Goal: Check status: Check status

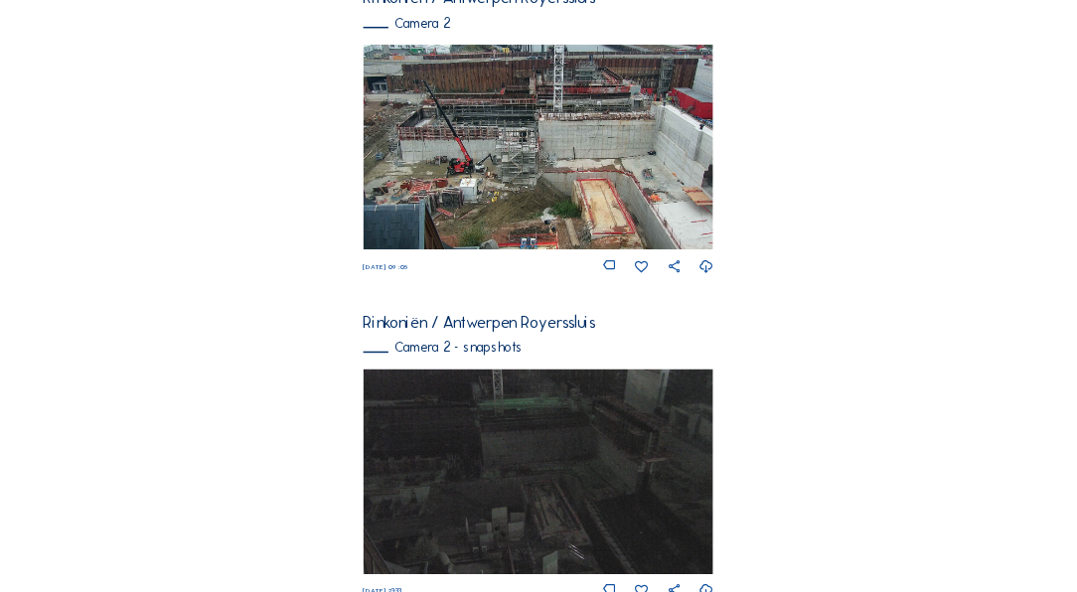
scroll to position [565, 0]
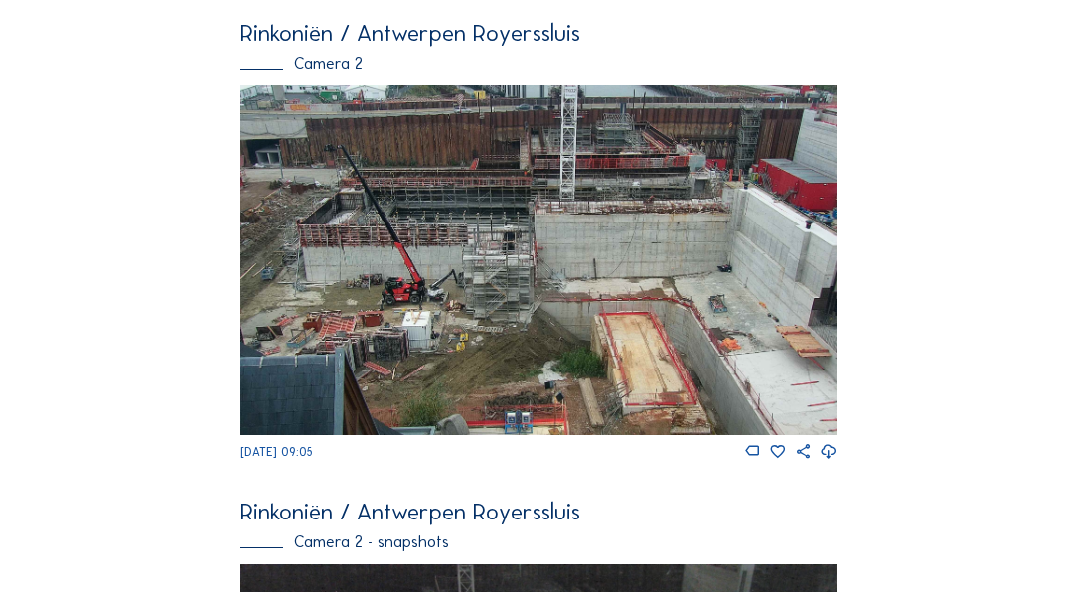
click at [405, 254] on img at bounding box center [537, 260] width 595 height 350
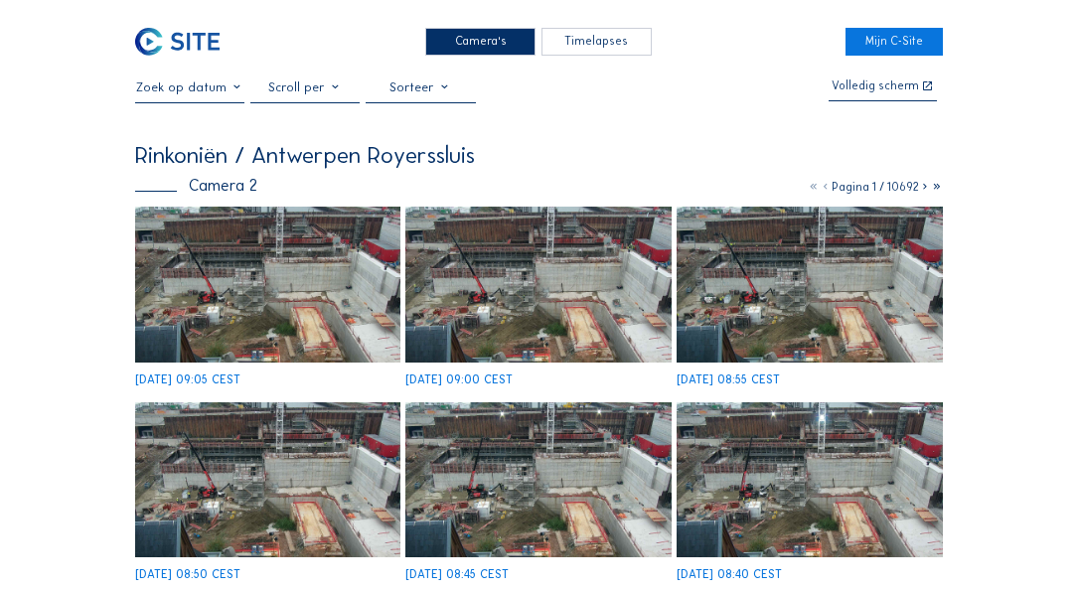
click at [264, 314] on img at bounding box center [267, 285] width 265 height 156
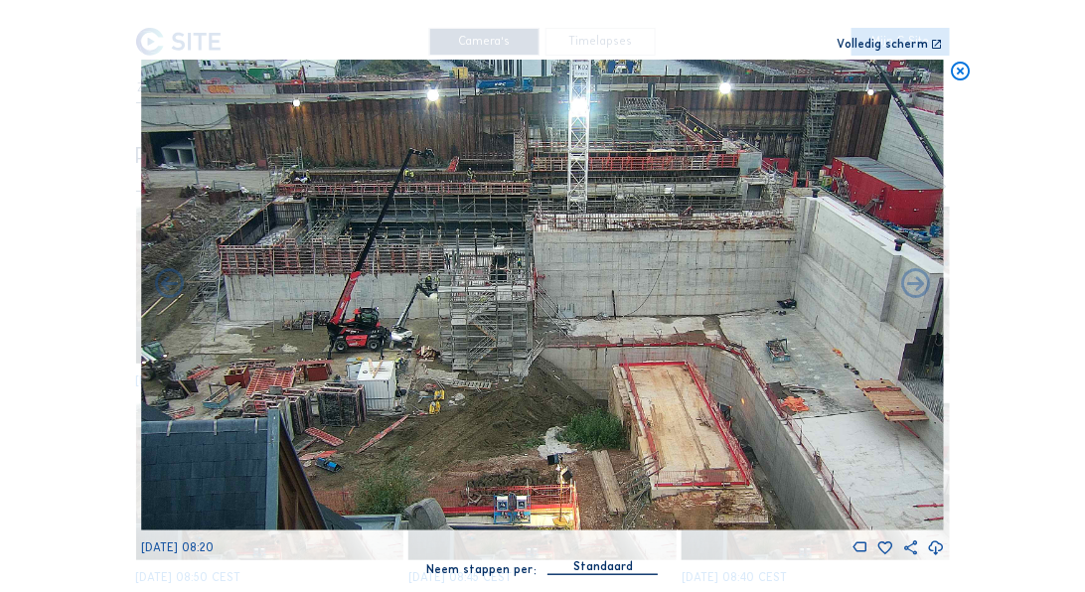
click at [857, 72] on icon at bounding box center [960, 72] width 23 height 24
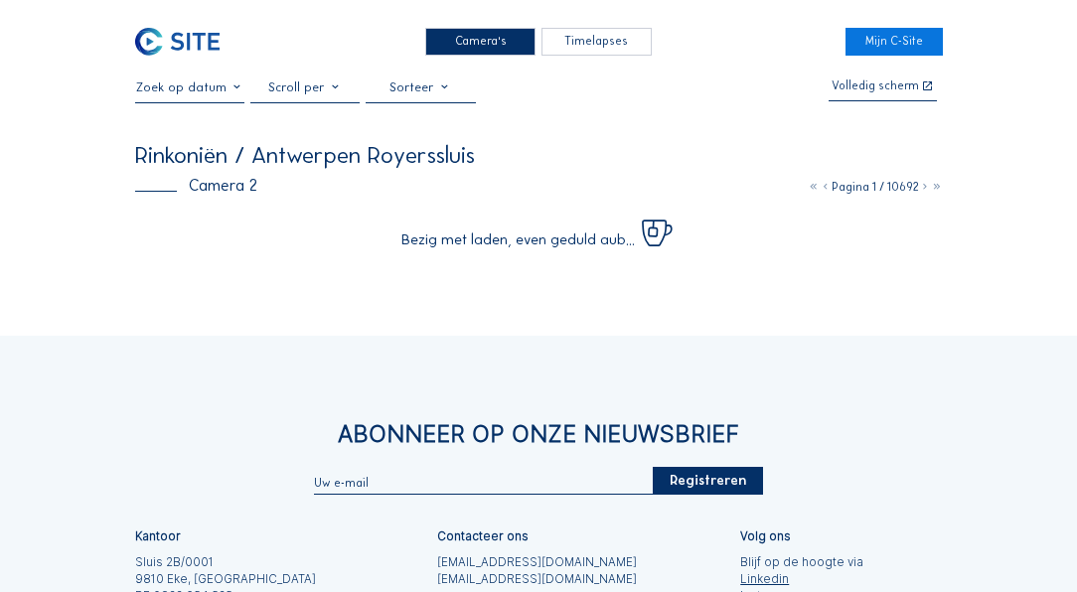
click at [857, 191] on icon at bounding box center [925, 187] width 12 height 14
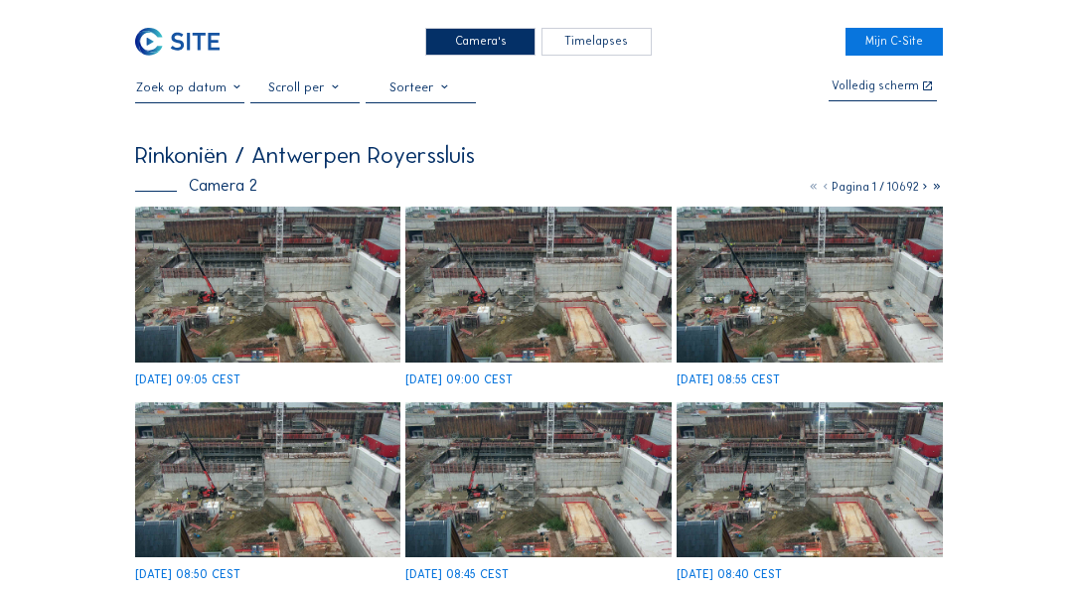
click at [164, 94] on input "text" at bounding box center [190, 86] width 110 height 15
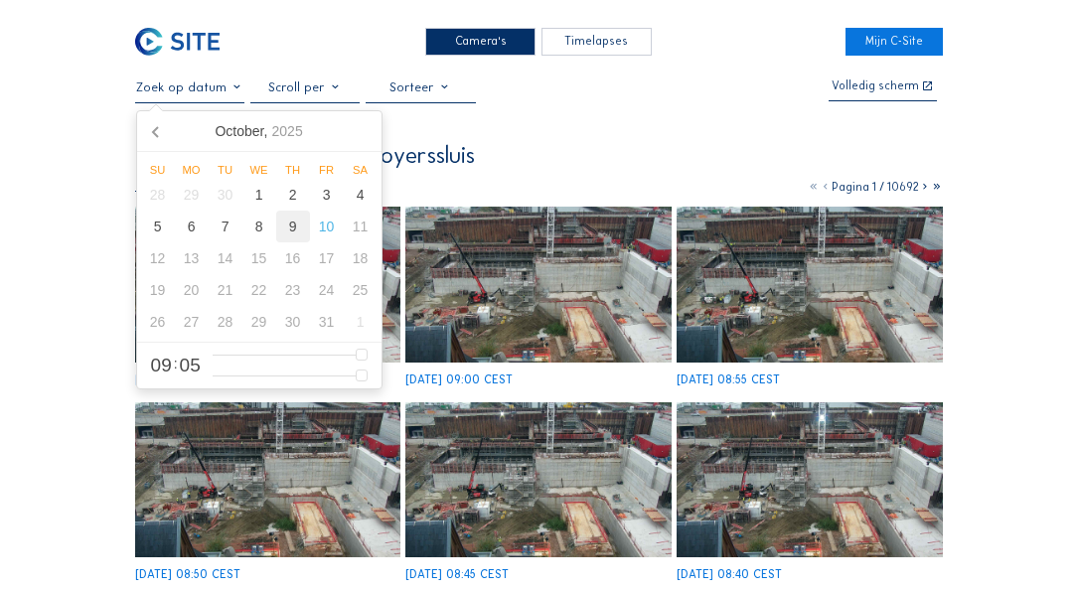
click at [291, 229] on div "9" at bounding box center [293, 227] width 34 height 32
type input "[DATE] 09:05"
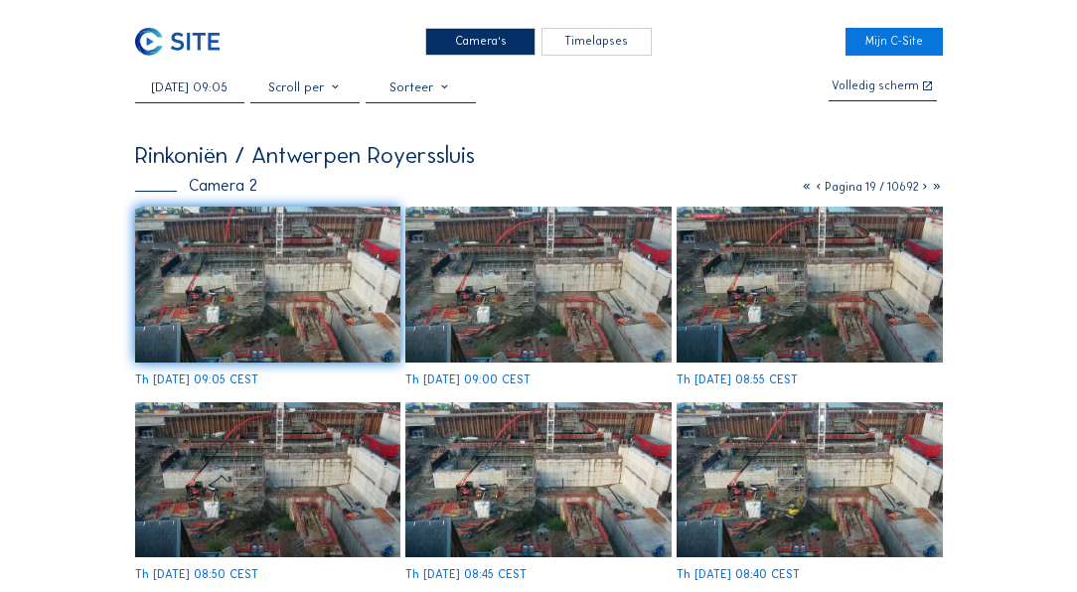
click at [509, 308] on img at bounding box center [537, 285] width 265 height 156
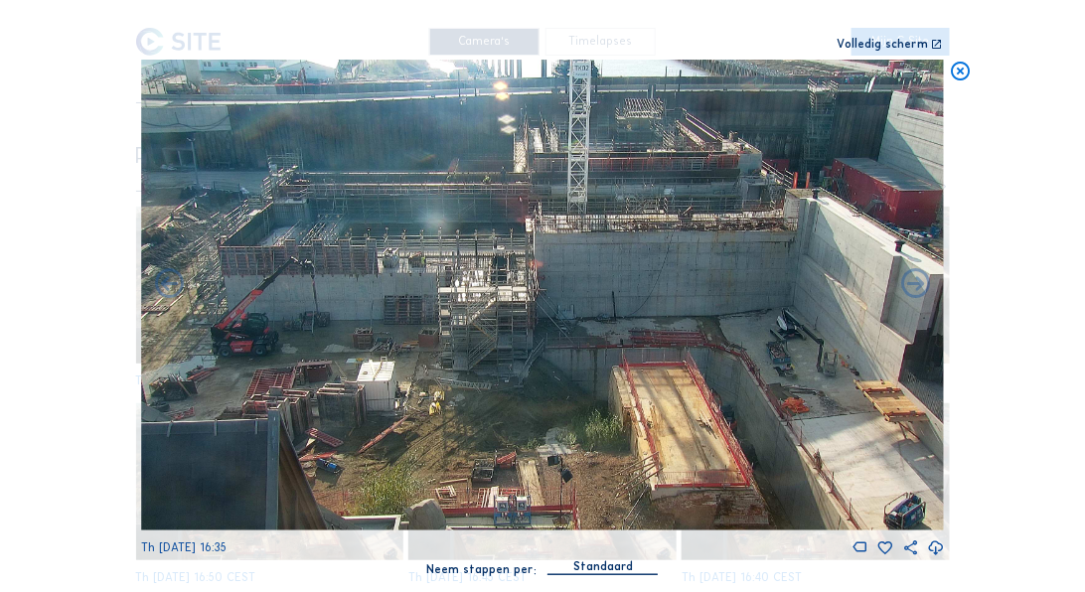
click at [857, 69] on icon at bounding box center [960, 72] width 23 height 24
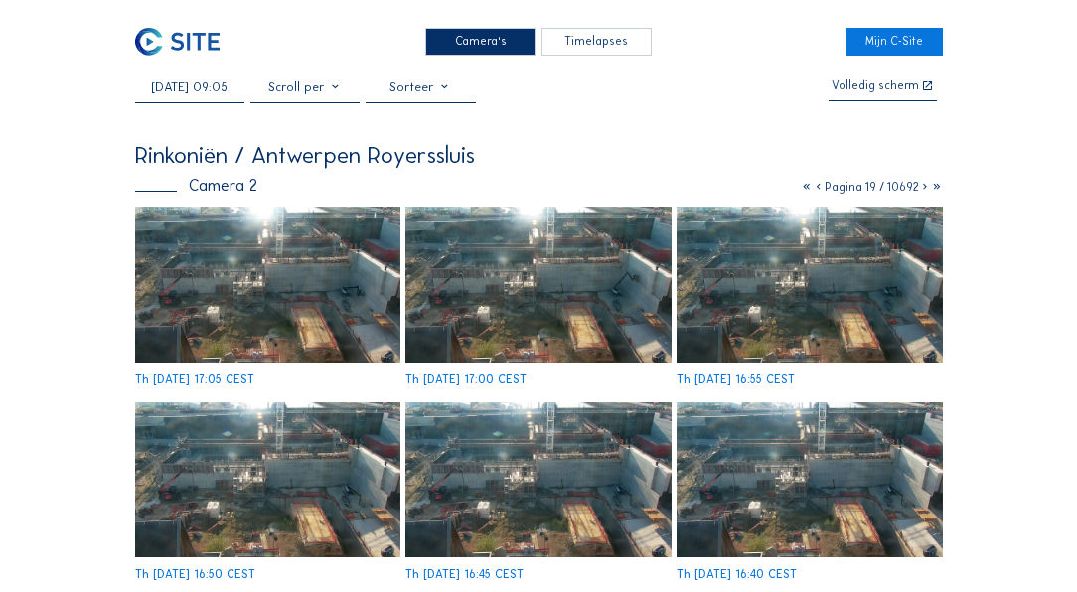
click at [491, 35] on div "Camera's" at bounding box center [480, 42] width 110 height 29
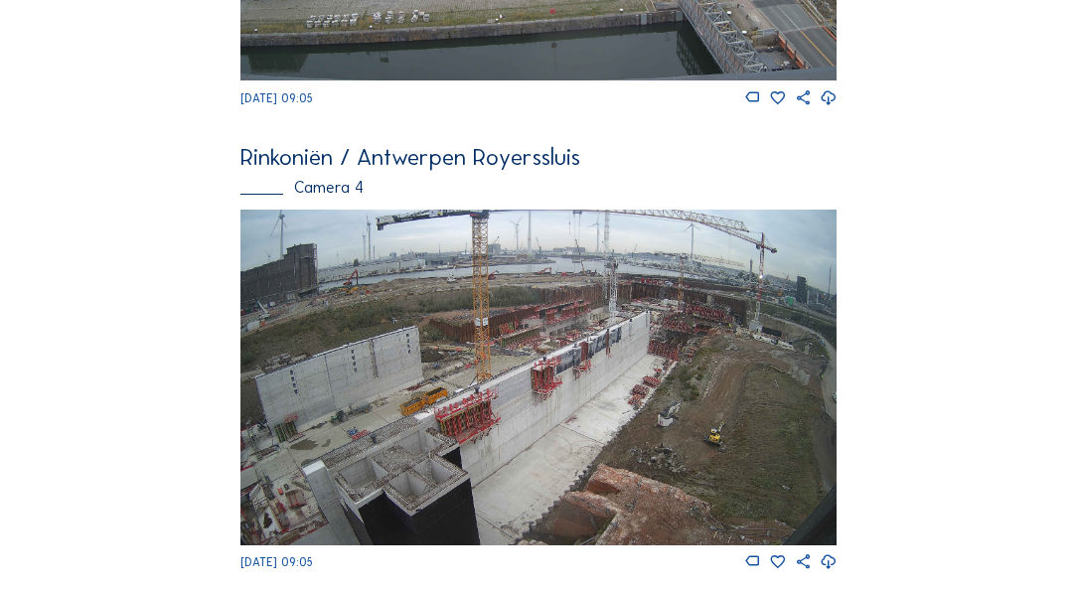
scroll to position [1889, 0]
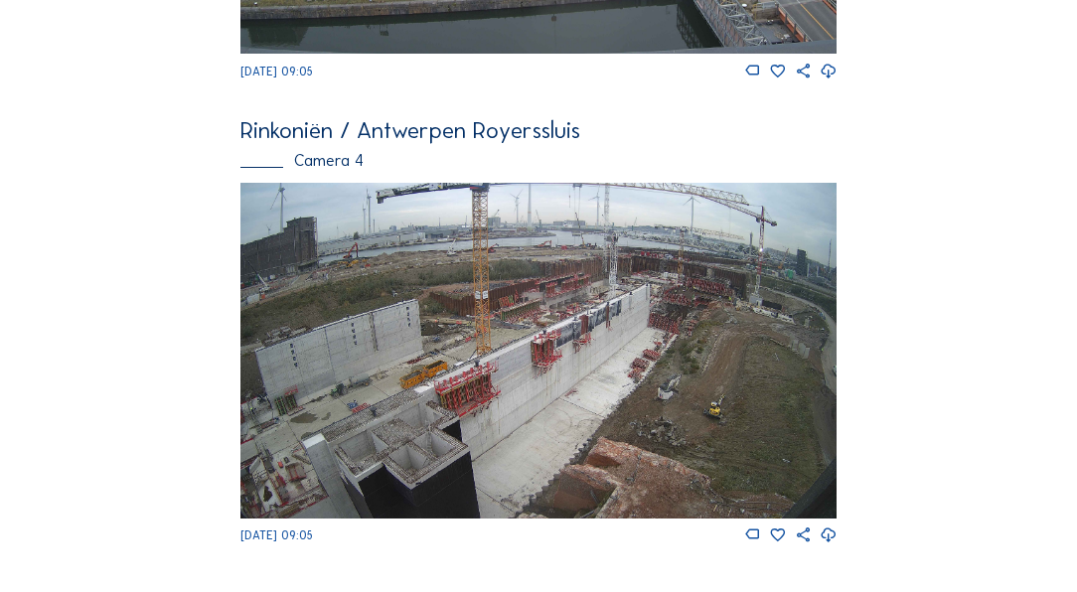
click at [445, 351] on img at bounding box center [537, 350] width 595 height 335
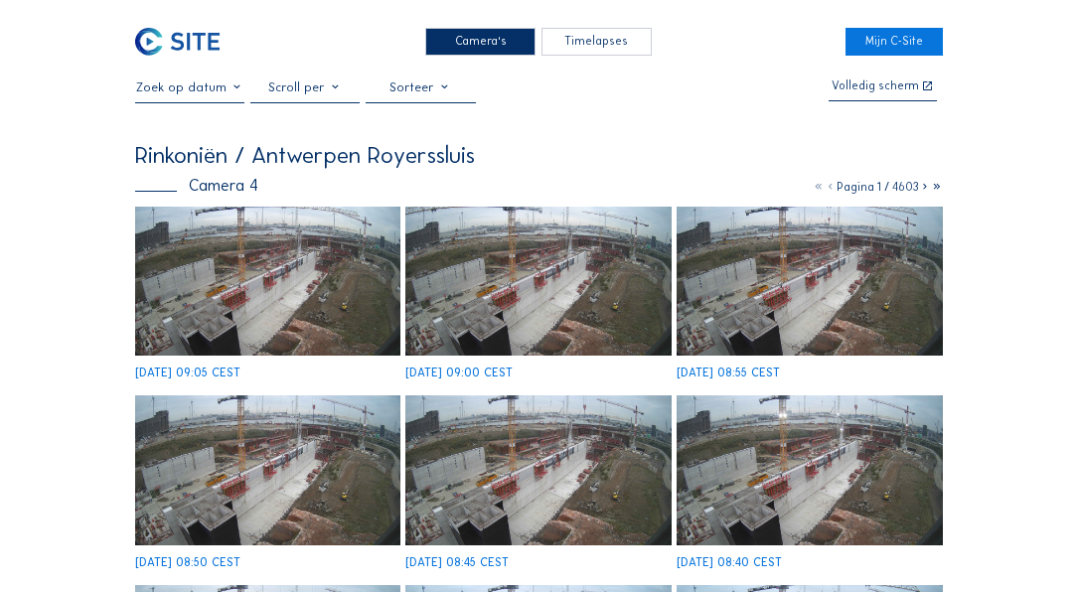
click at [233, 89] on input "text" at bounding box center [190, 86] width 110 height 15
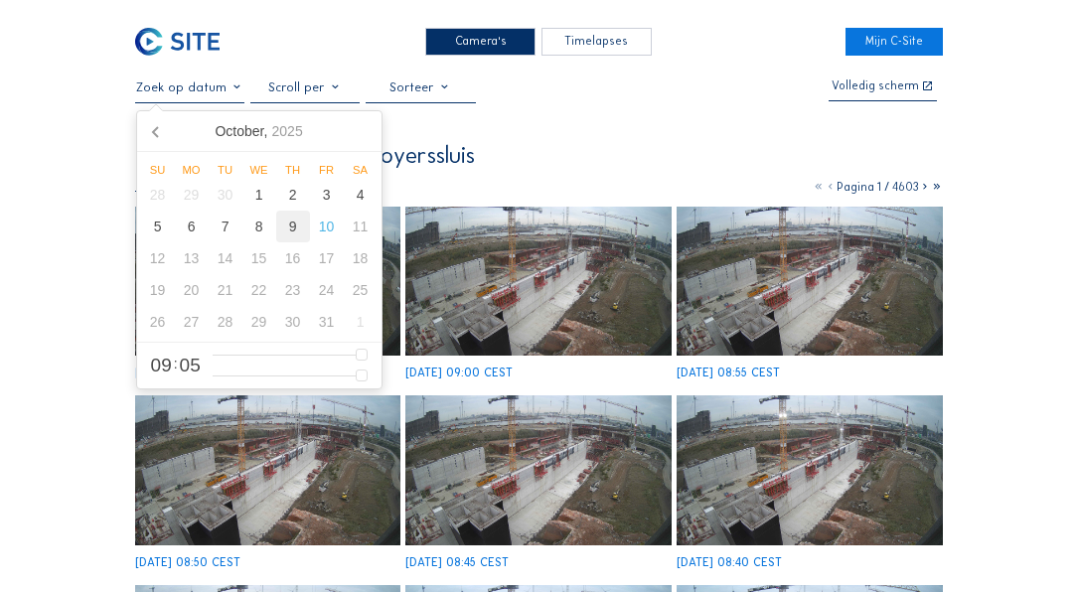
drag, startPoint x: 286, startPoint y: 229, endPoint x: 258, endPoint y: 232, distance: 28.0
click at [287, 229] on div "9" at bounding box center [293, 227] width 34 height 32
type input "[DATE] 09:05"
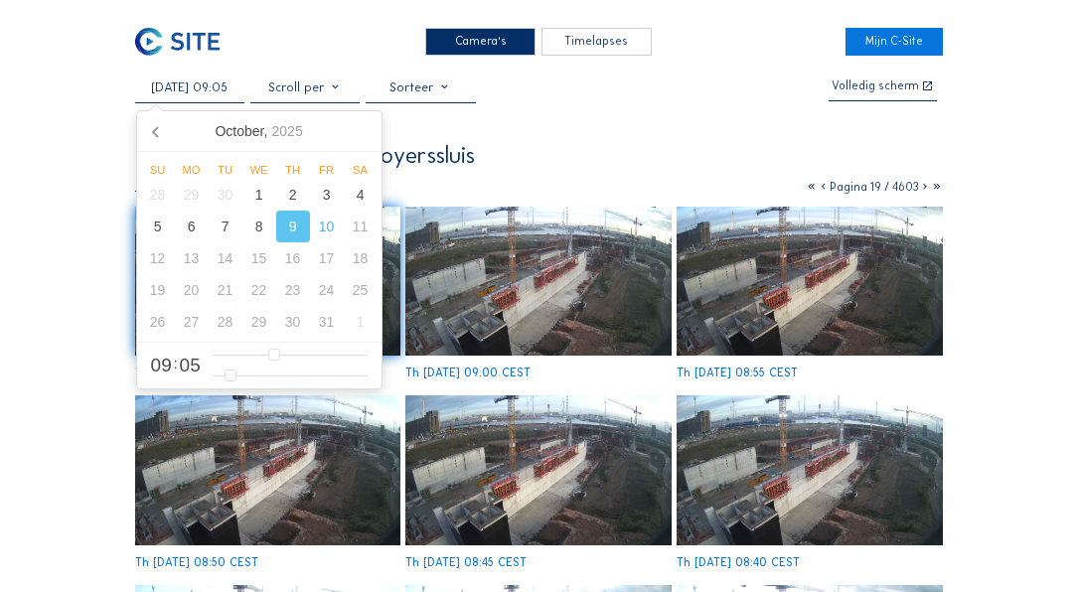
click at [479, 279] on img at bounding box center [537, 281] width 265 height 149
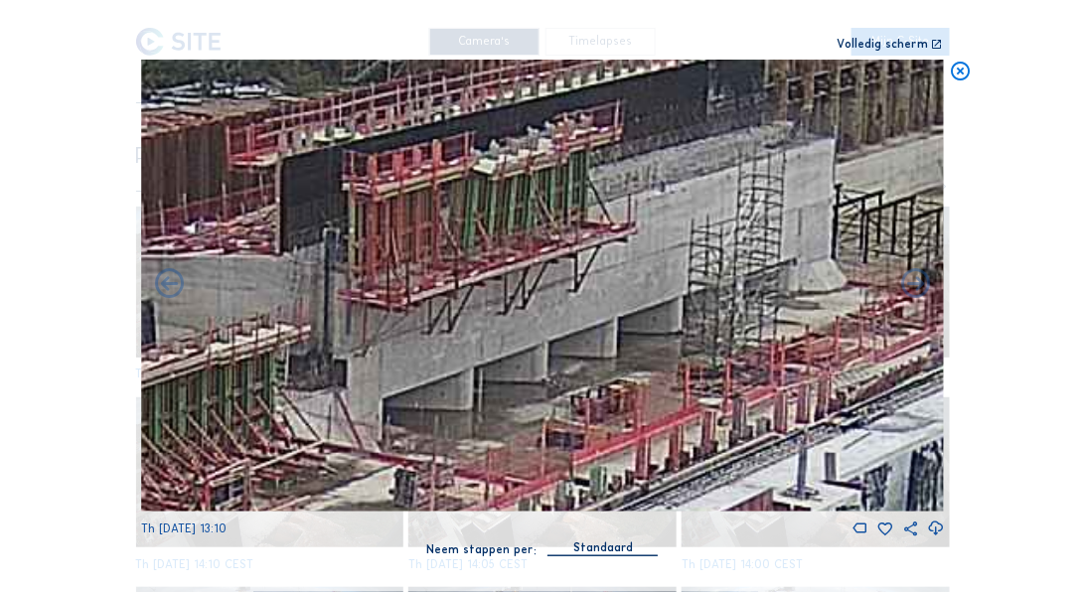
click at [857, 74] on icon at bounding box center [960, 72] width 23 height 24
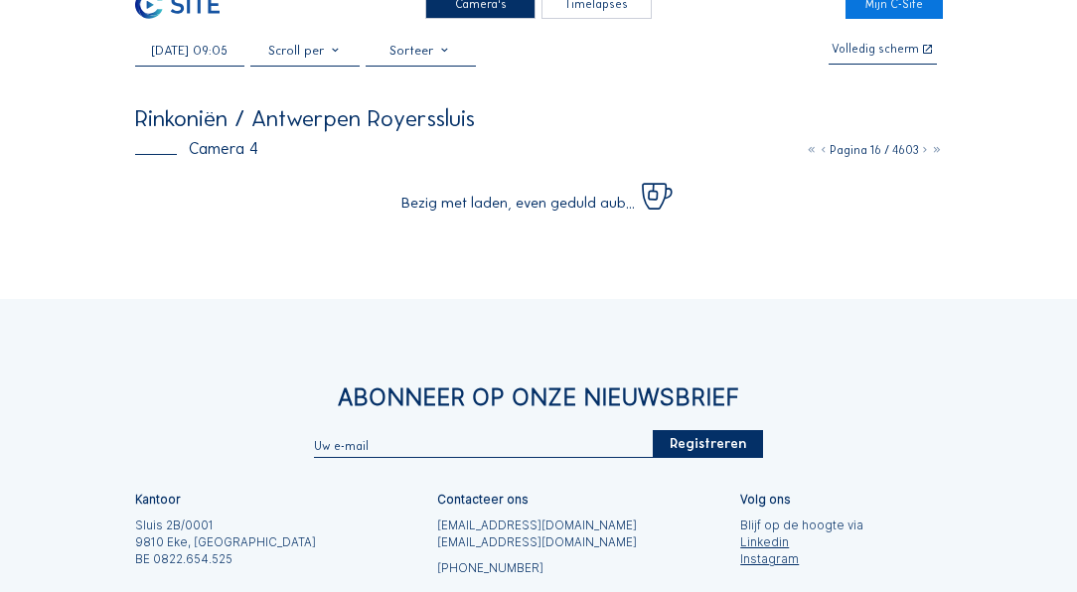
scroll to position [57, 0]
